Goal: Check status

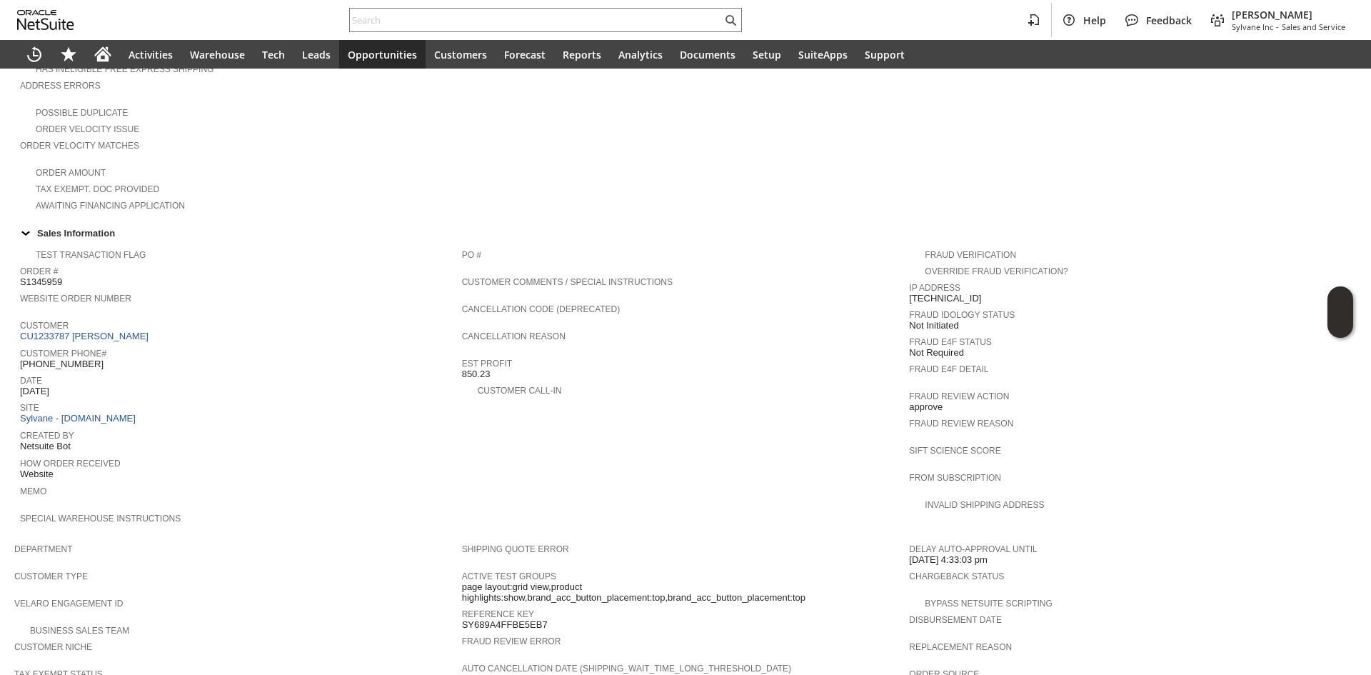
scroll to position [571, 0]
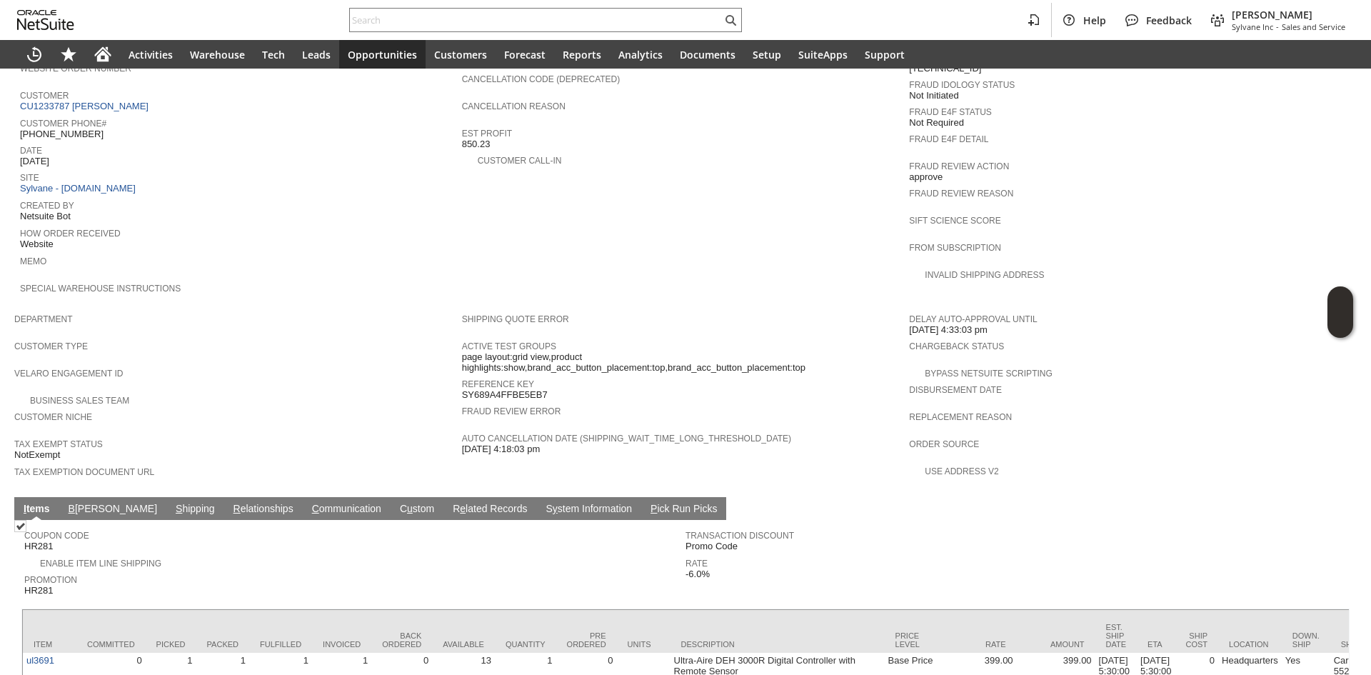
click at [499, 379] on link "Reference Key" at bounding box center [498, 384] width 72 height 10
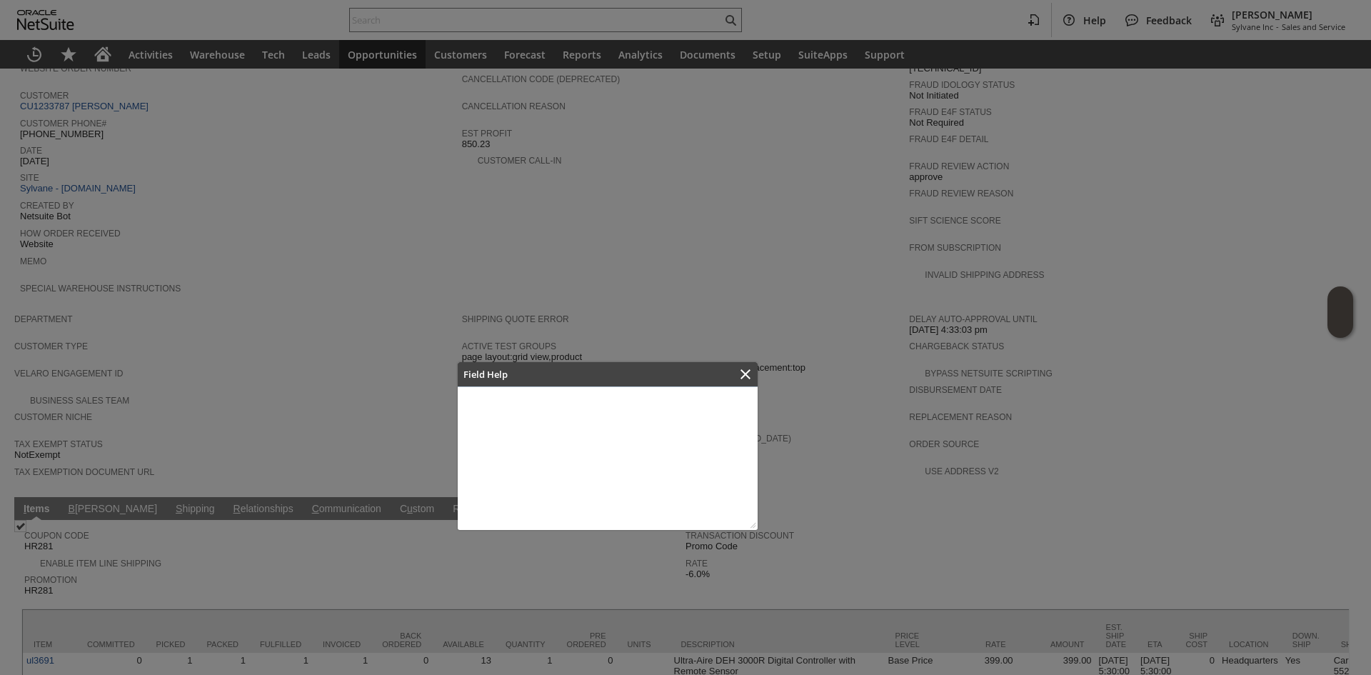
click at [499, 361] on div at bounding box center [685, 337] width 1371 height 675
click at [741, 376] on icon "Close" at bounding box center [745, 374] width 17 height 17
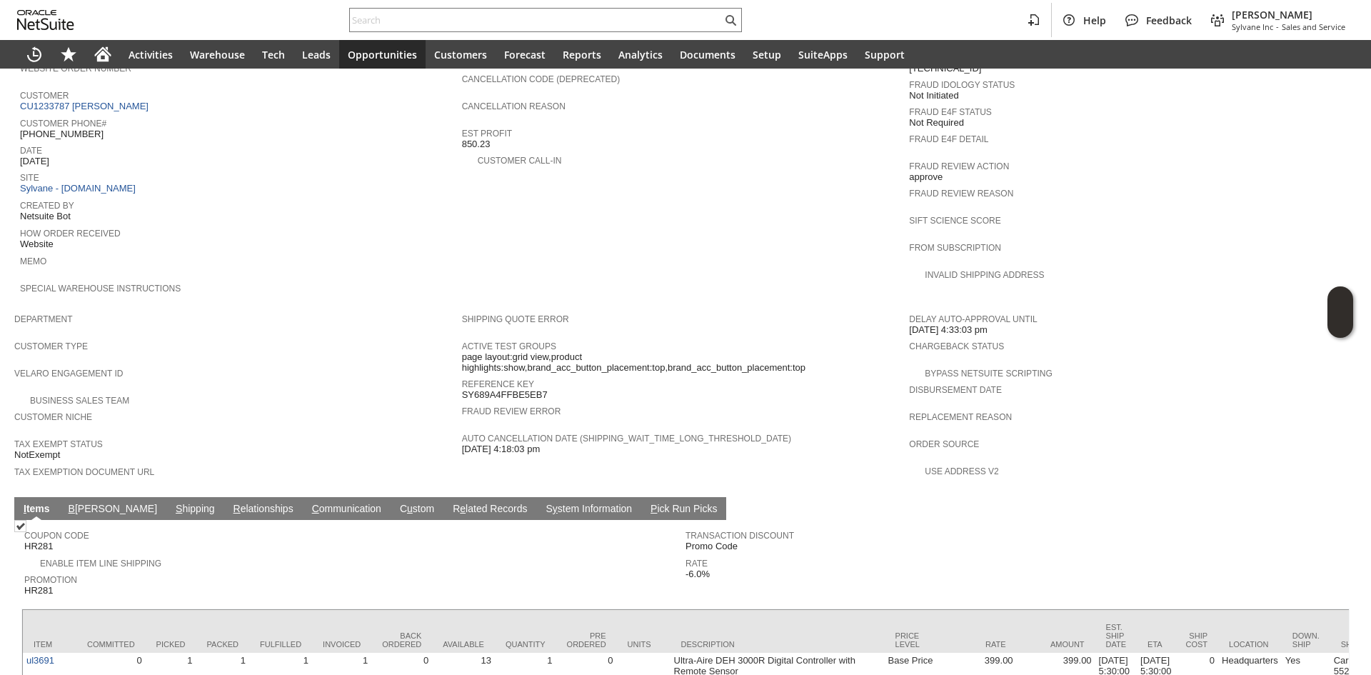
click at [524, 389] on span "SY689A4FFBE5EB7" at bounding box center [505, 394] width 86 height 11
copy span "SY689A4FFBE5EB7"
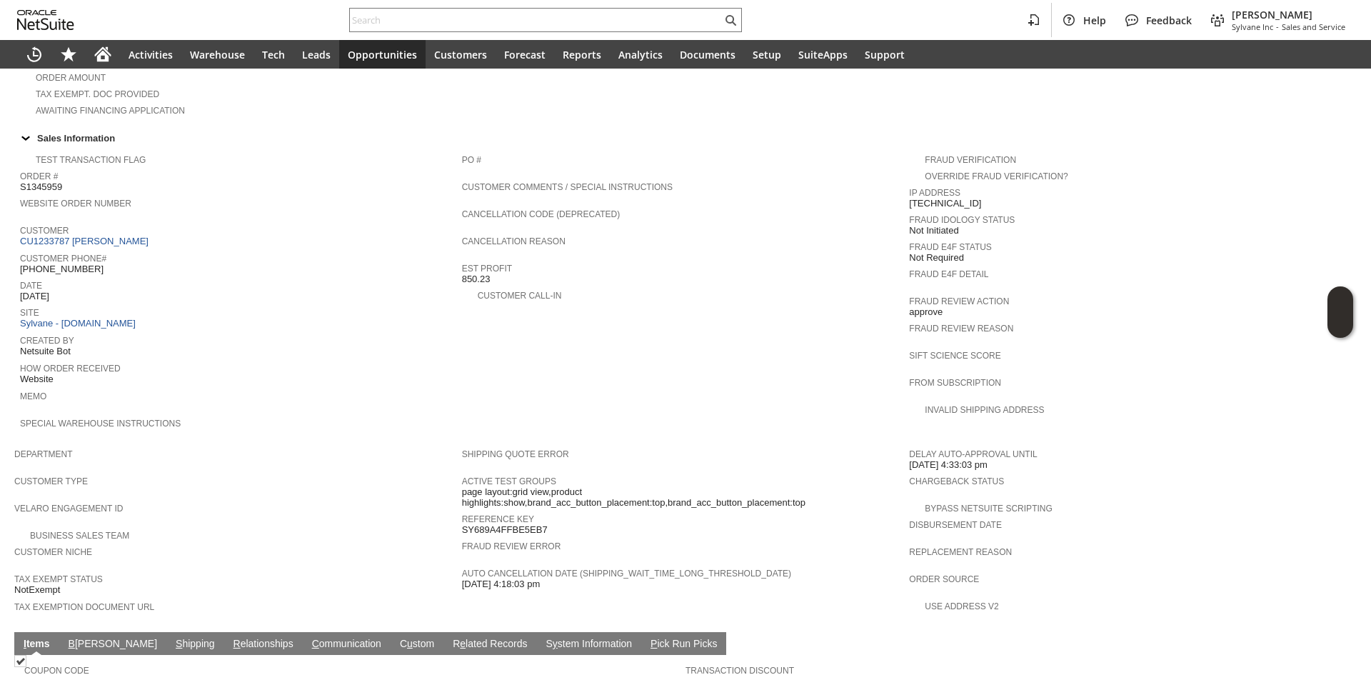
scroll to position [357, 0]
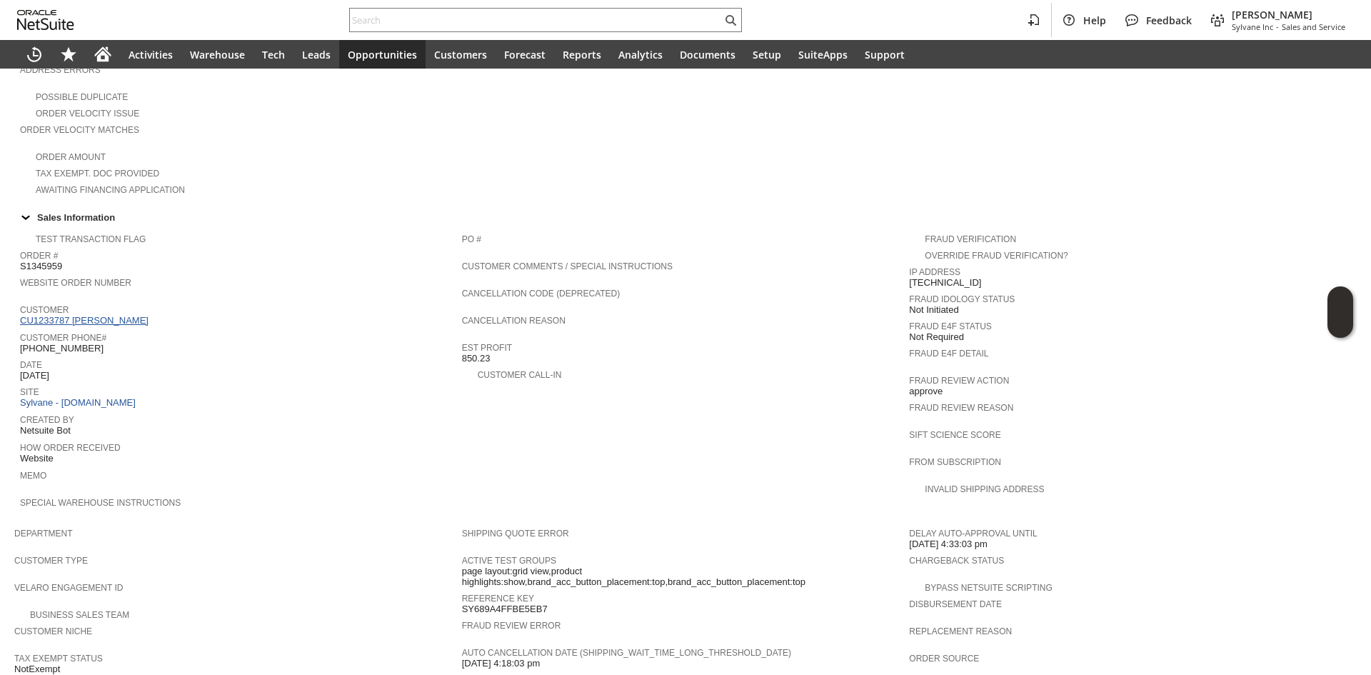
click at [102, 315] on link "CU1233787 [PERSON_NAME]" at bounding box center [86, 320] width 132 height 11
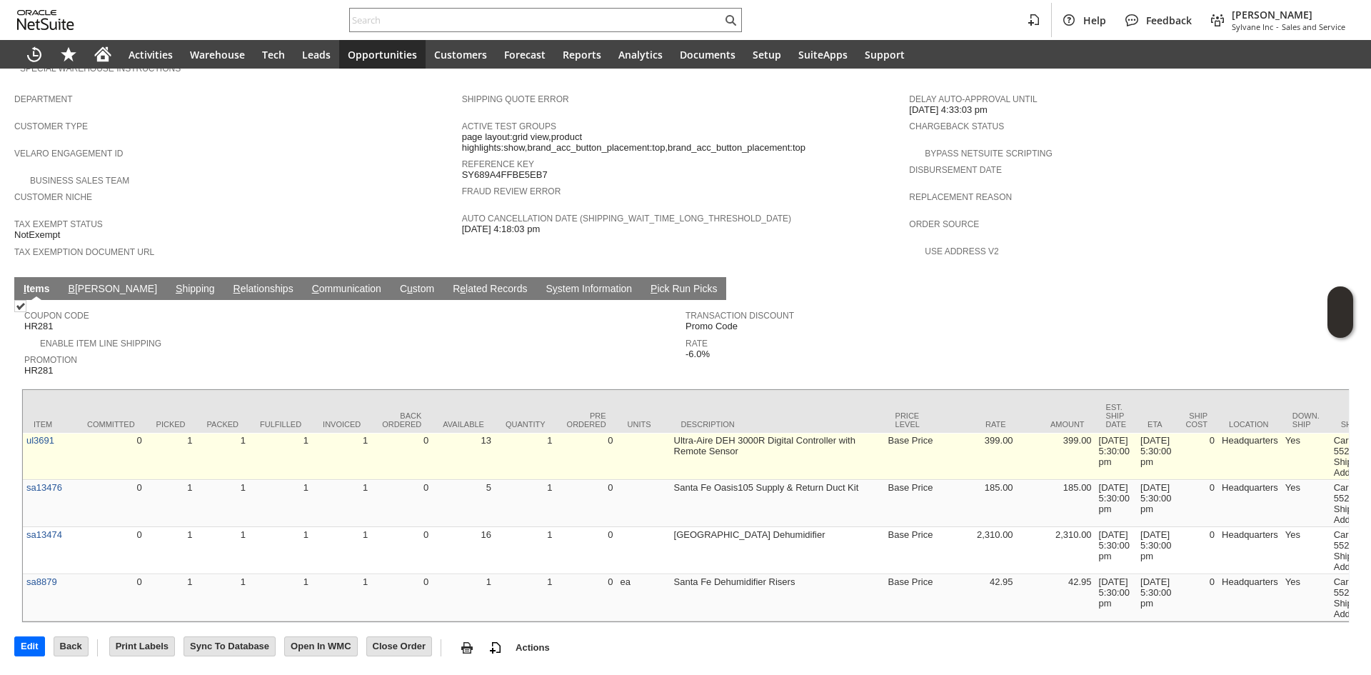
scroll to position [821, 0]
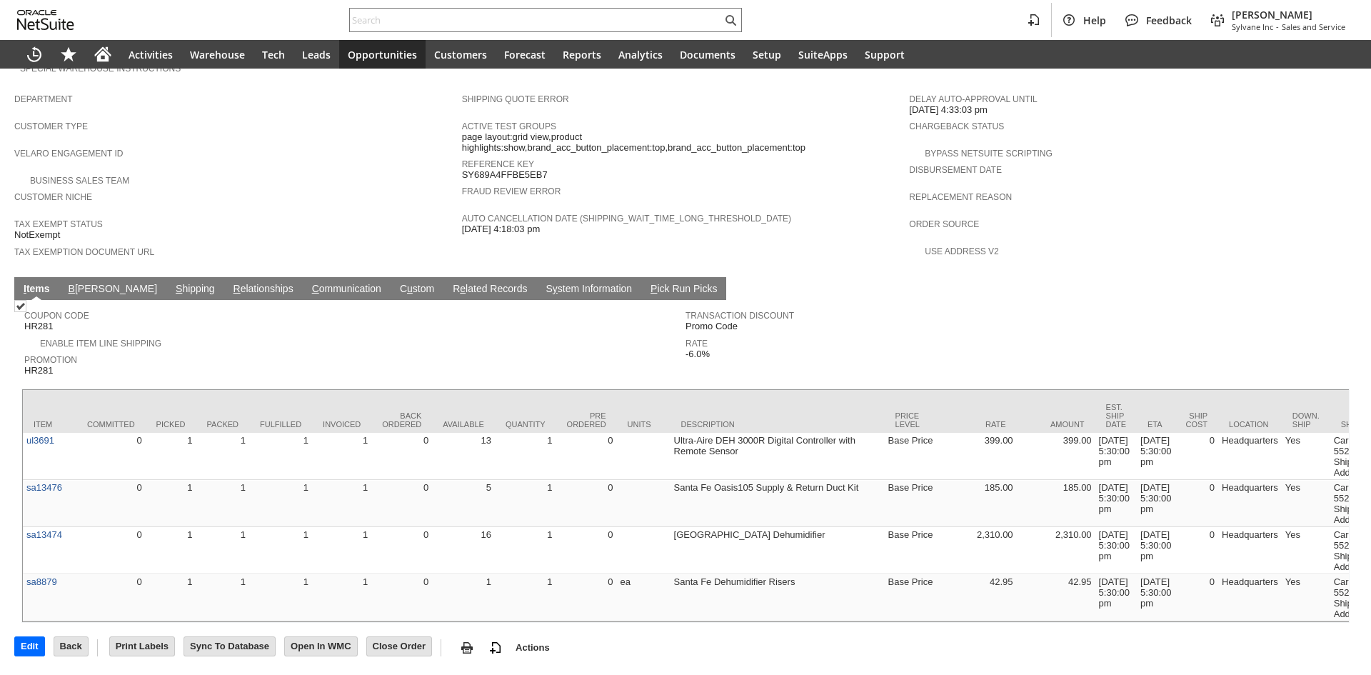
scroll to position [821, 0]
click at [450, 5] on div "Help Feedback Gary J Llanasas Sylvane Inc - Sales and Service" at bounding box center [685, 20] width 1371 height 40
click at [448, 9] on div at bounding box center [545, 20] width 393 height 24
paste input "P218749"
click at [444, 19] on input "P218749" at bounding box center [536, 19] width 372 height 17
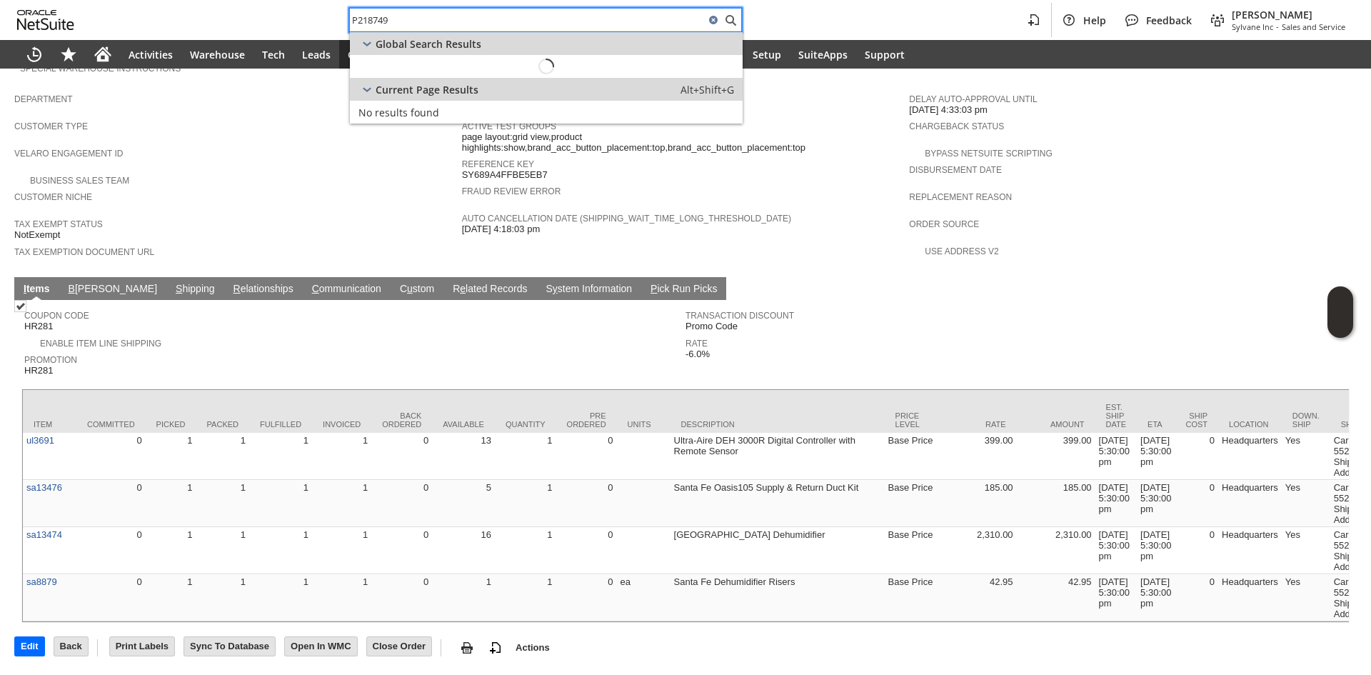
type input "P218749"
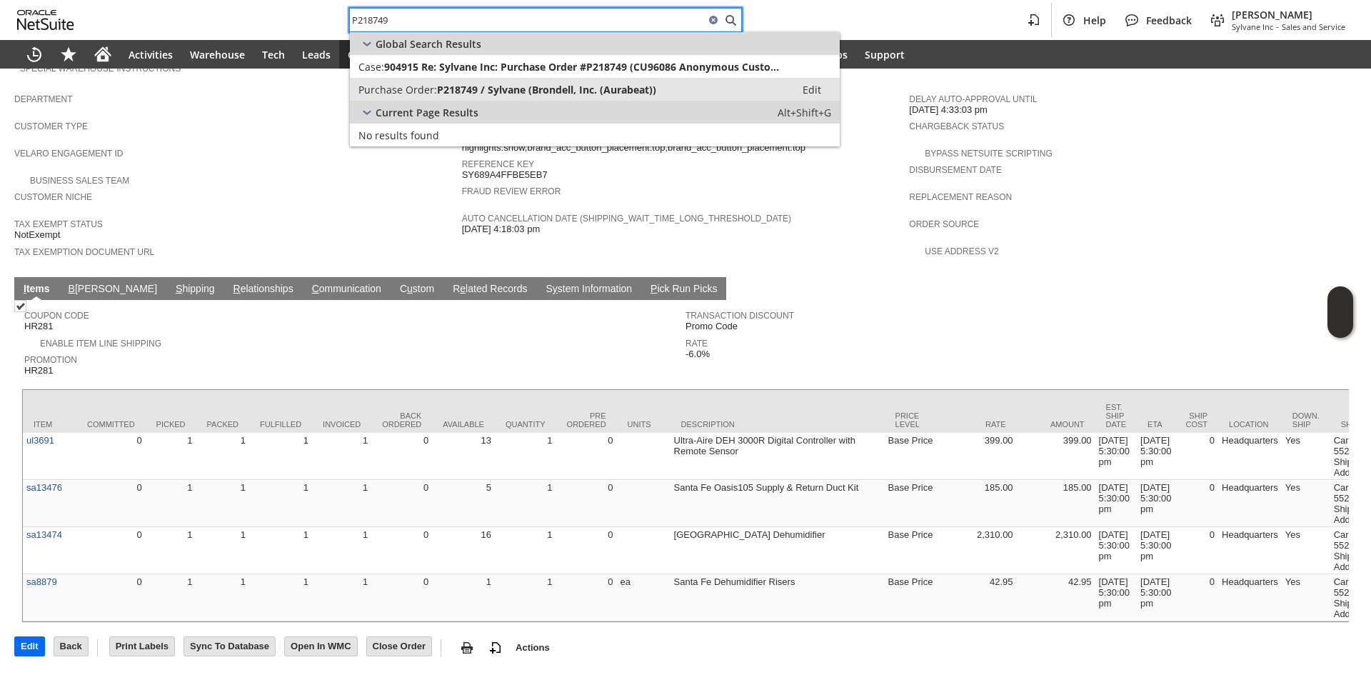
click at [406, 89] on span "Purchase Order:" at bounding box center [398, 90] width 79 height 14
